Goal: Find specific page/section: Find specific page/section

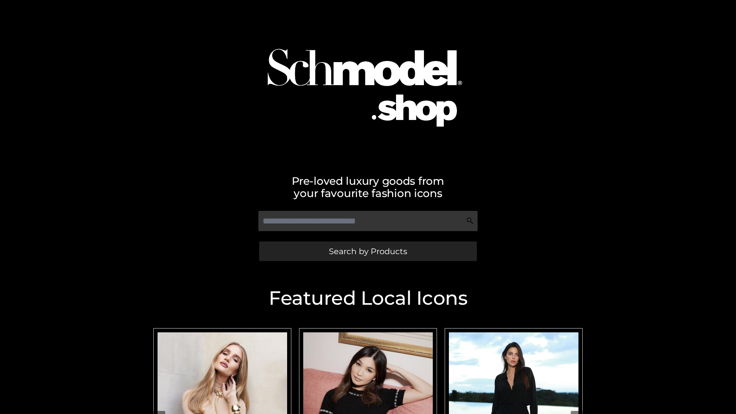
click at [368, 251] on span "Search by Products" at bounding box center [368, 251] width 78 height 8
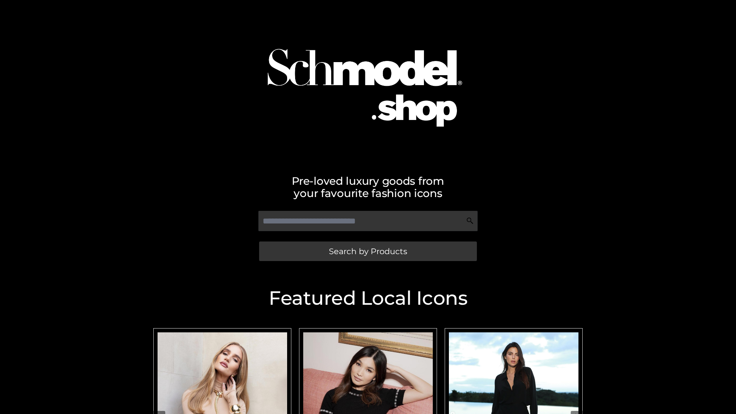
click at [368, 251] on span "Search by Products" at bounding box center [368, 251] width 78 height 8
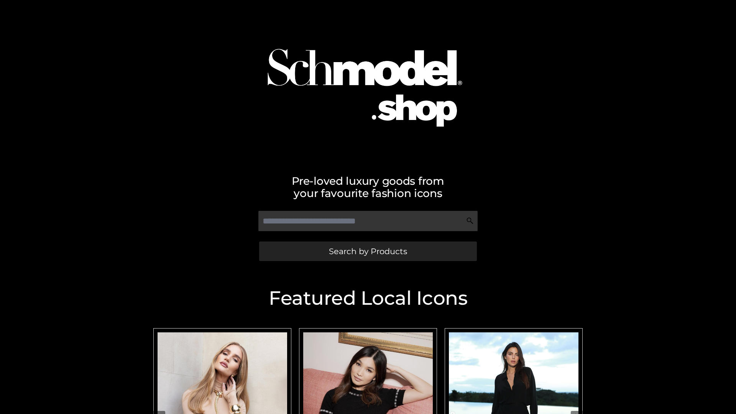
click at [368, 251] on span "Search by Products" at bounding box center [368, 251] width 78 height 8
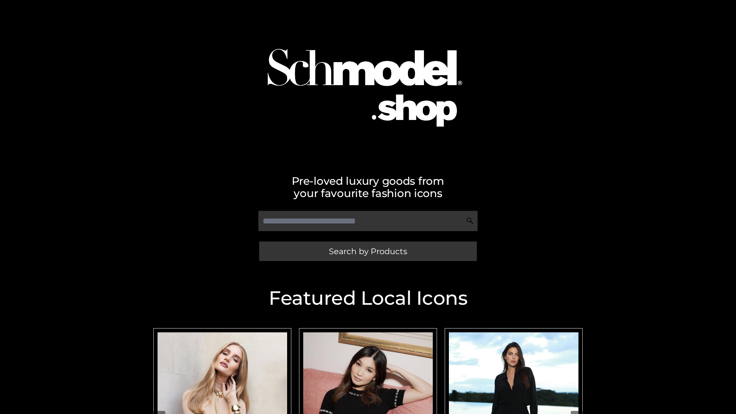
click at [368, 251] on span "Search by Products" at bounding box center [368, 251] width 78 height 8
